Goal: Check status: Check status

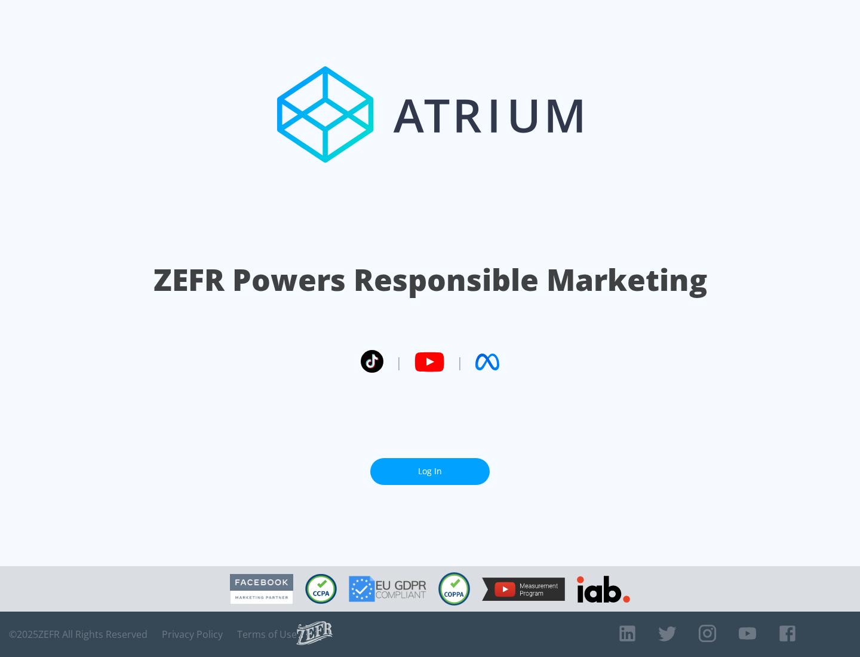
click at [430, 466] on link "Log In" at bounding box center [429, 471] width 119 height 27
